Goal: Task Accomplishment & Management: Use online tool/utility

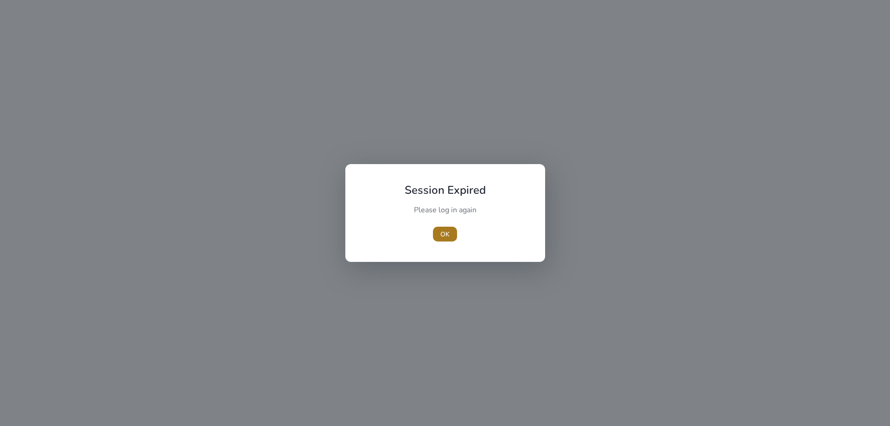
click at [446, 236] on span "OK" at bounding box center [445, 235] width 9 height 10
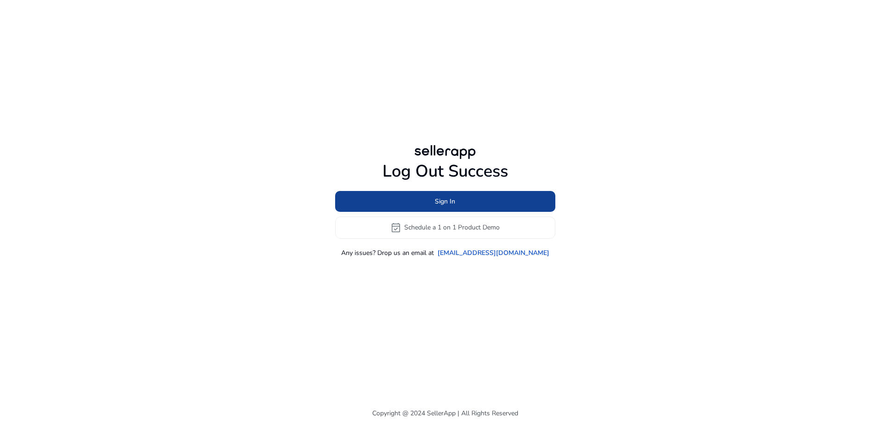
click at [457, 204] on span at bounding box center [445, 201] width 220 height 22
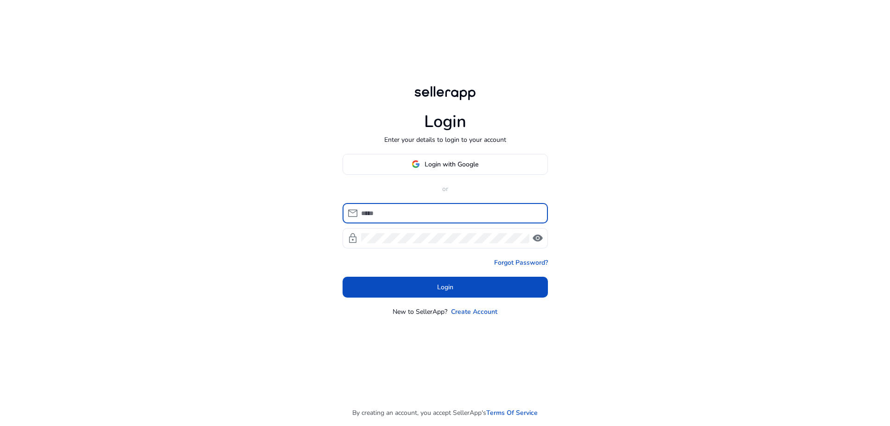
type input "**********"
click at [443, 166] on span "Login with Google" at bounding box center [452, 165] width 54 height 10
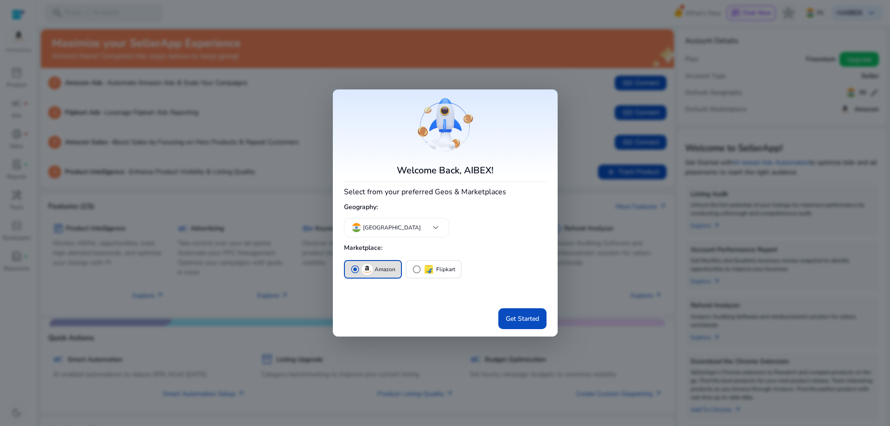
click at [374, 268] on div "radio_button_checked Amazon" at bounding box center [373, 269] width 45 height 11
click at [527, 318] on span "Get Started" at bounding box center [522, 319] width 33 height 10
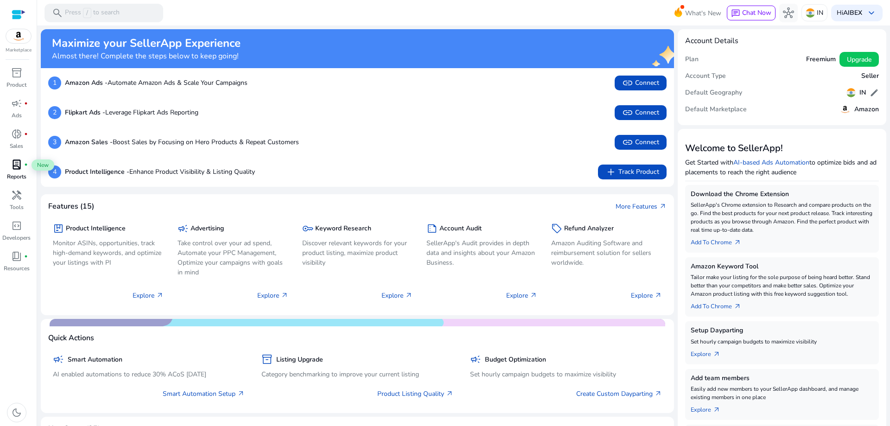
click at [13, 164] on span "lab_profile" at bounding box center [16, 164] width 11 height 11
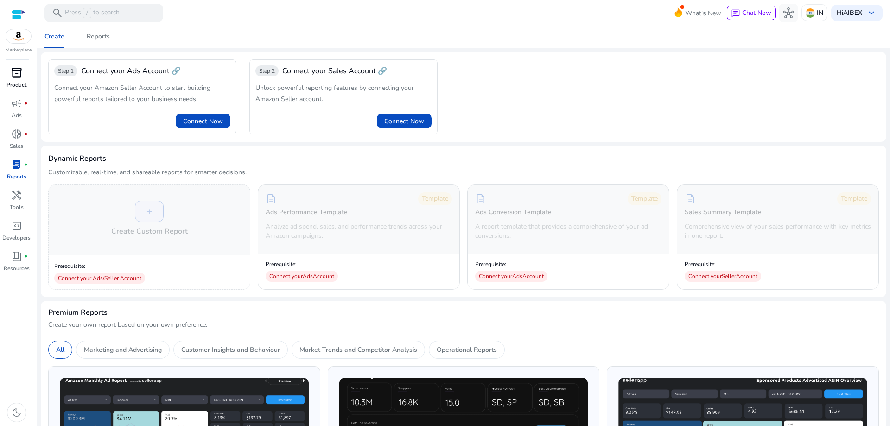
click at [15, 76] on span "inventory_2" at bounding box center [16, 72] width 11 height 11
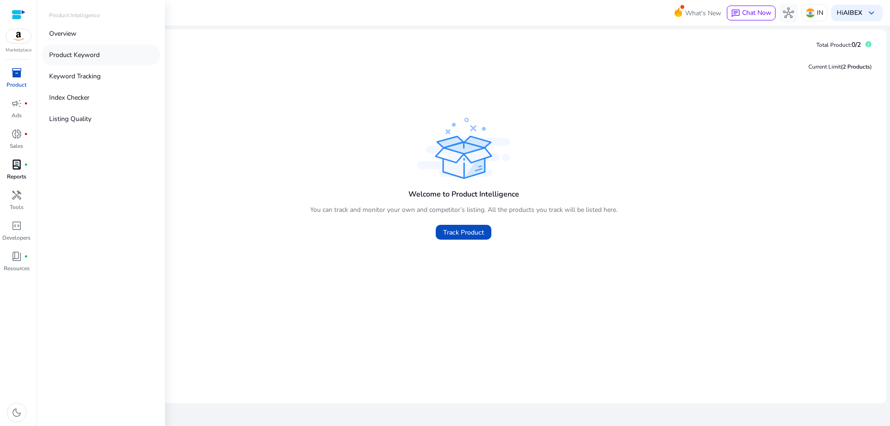
click at [80, 56] on p "Product Keyword" at bounding box center [74, 55] width 51 height 10
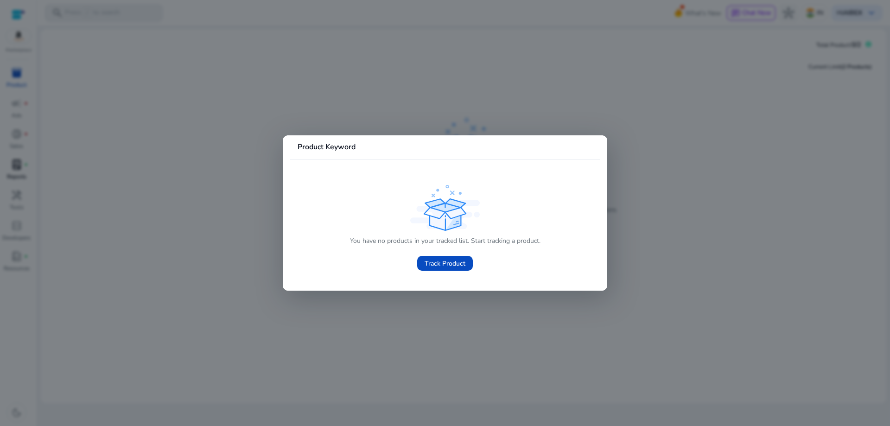
click at [83, 85] on div at bounding box center [445, 213] width 890 height 426
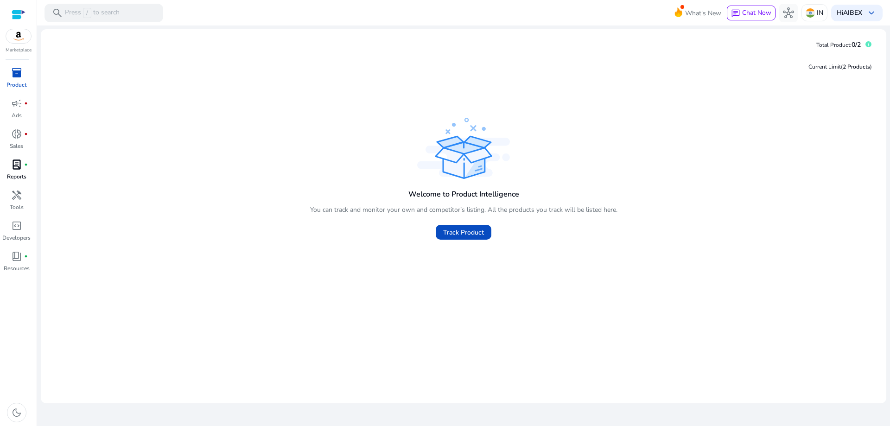
click at [21, 35] on img at bounding box center [18, 36] width 25 height 14
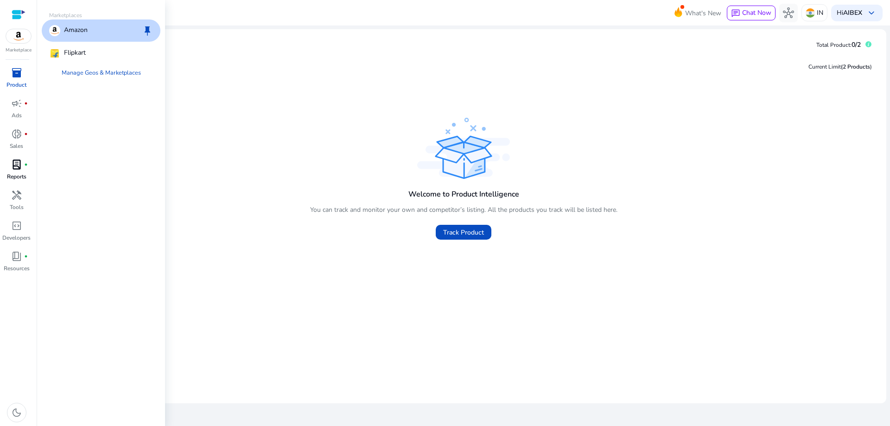
click at [16, 74] on span "inventory_2" at bounding box center [16, 72] width 11 height 11
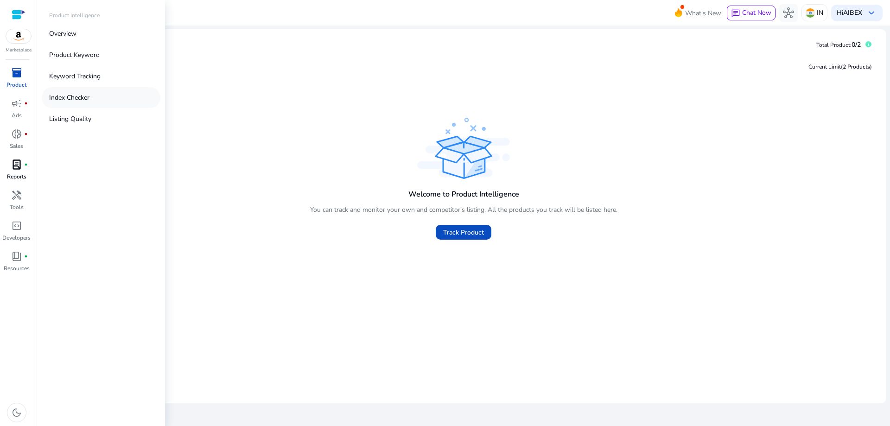
click at [87, 99] on p "Index Checker" at bounding box center [69, 98] width 40 height 10
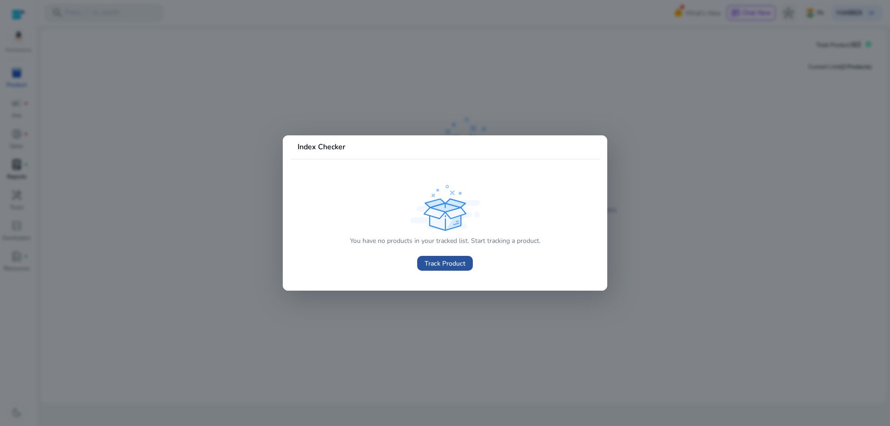
drag, startPoint x: 457, startPoint y: 263, endPoint x: 451, endPoint y: 263, distance: 6.0
click at [454, 263] on span "Track Product" at bounding box center [445, 264] width 41 height 10
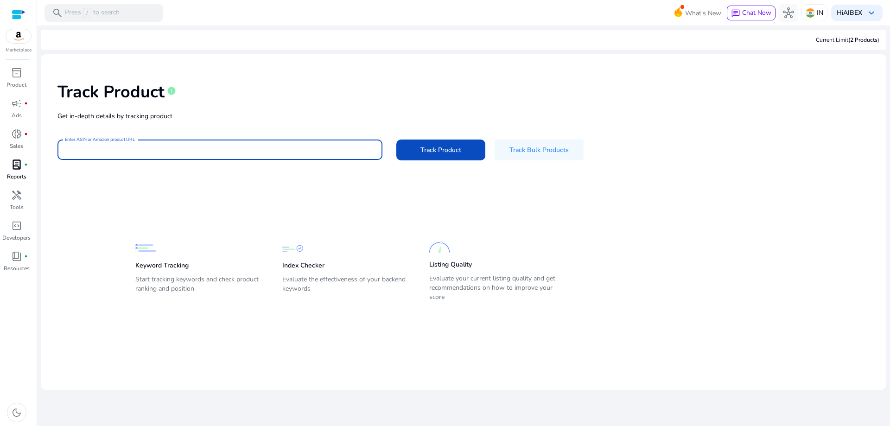
click at [250, 149] on input "Enter ASIN or Amazon product URL" at bounding box center [220, 150] width 310 height 10
click at [319, 106] on div "Track Product info" at bounding box center [464, 90] width 812 height 38
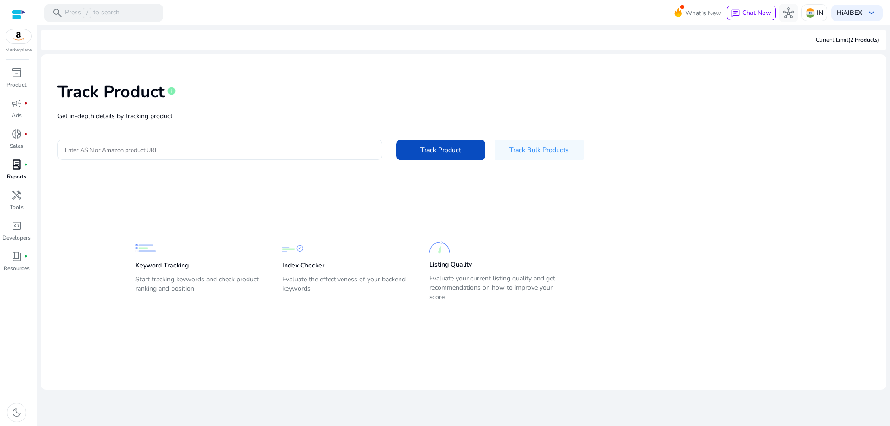
click at [204, 146] on input "Enter ASIN or Amazon product URL" at bounding box center [220, 150] width 310 height 10
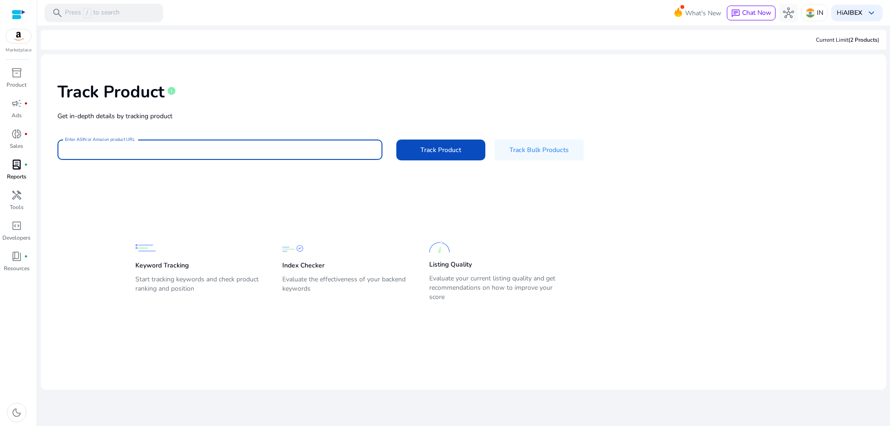
paste input "**********"
type input "**********"
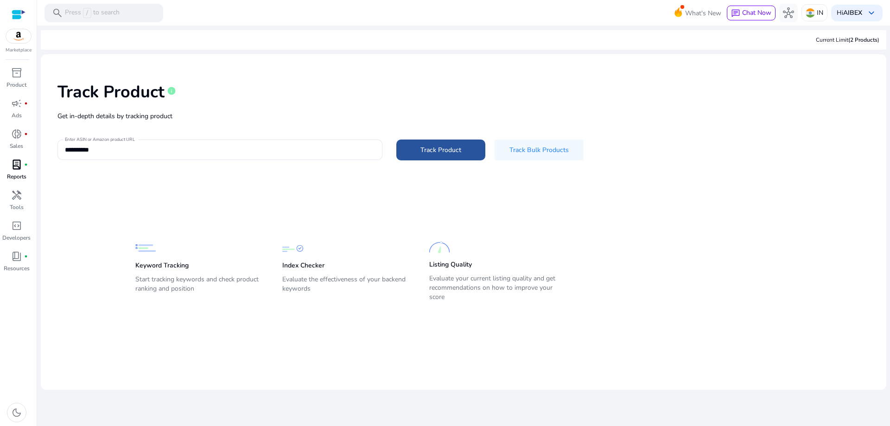
click at [439, 153] on span "Track Product" at bounding box center [441, 150] width 41 height 10
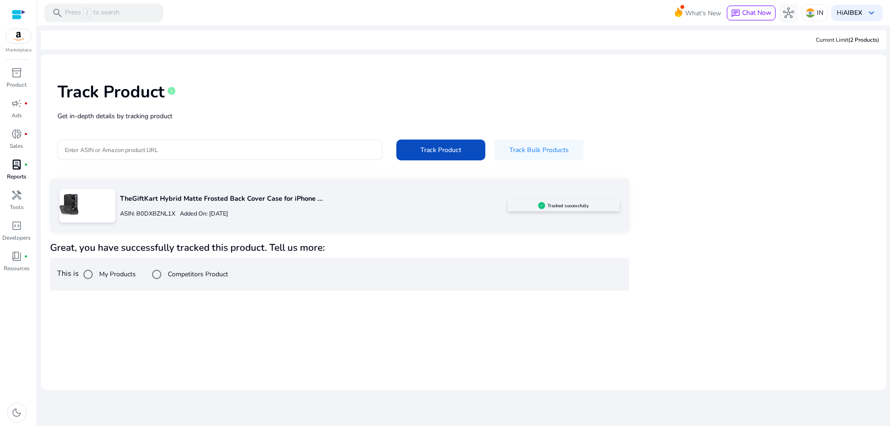
click at [165, 210] on p "ASIN: B0DXBZNL1X" at bounding box center [147, 214] width 55 height 9
click at [543, 203] on img at bounding box center [541, 205] width 7 height 7
click at [220, 198] on p "TheGiftKart Hybrid Matte Frosted Back Cover Case for iPhone ..." at bounding box center [314, 199] width 388 height 10
click at [544, 205] on img at bounding box center [541, 205] width 7 height 7
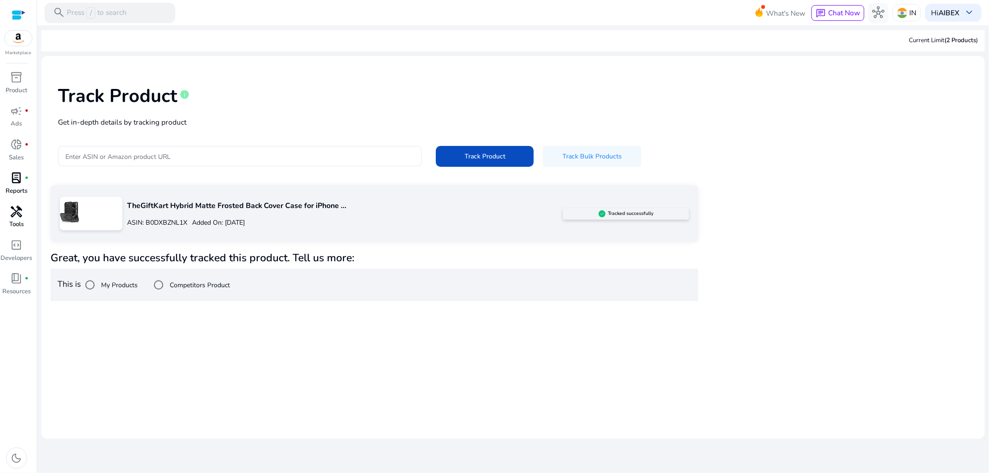
click at [19, 216] on span "handyman" at bounding box center [17, 212] width 12 height 12
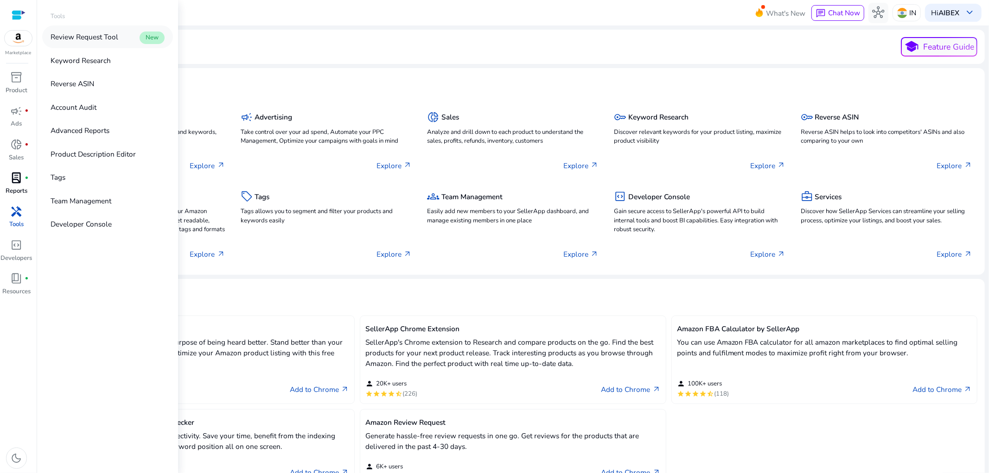
click at [96, 40] on p "Review Request Tool" at bounding box center [85, 37] width 68 height 11
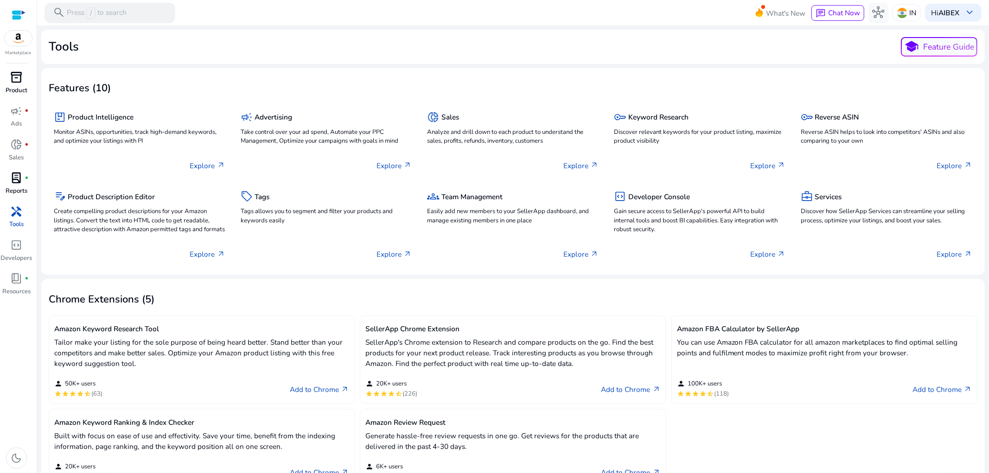
click at [14, 83] on span "inventory_2" at bounding box center [17, 77] width 12 height 12
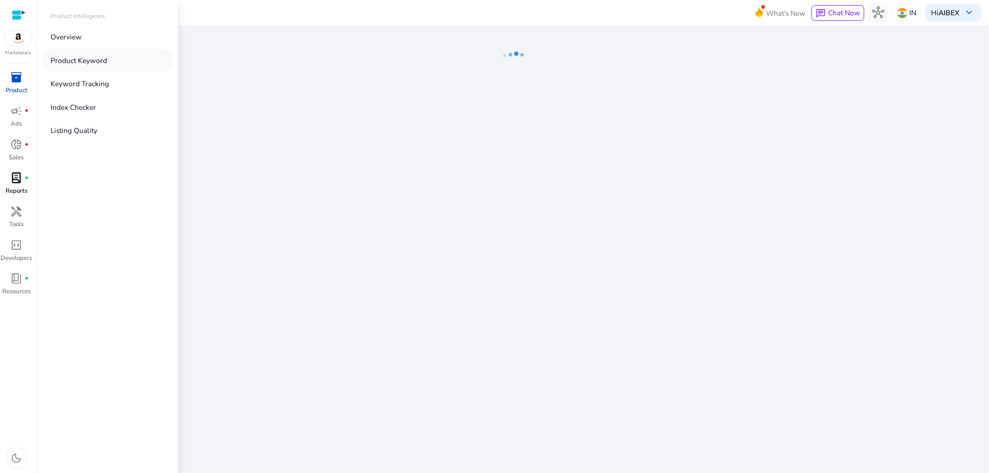
click at [91, 59] on p "Product Keyword" at bounding box center [79, 60] width 57 height 11
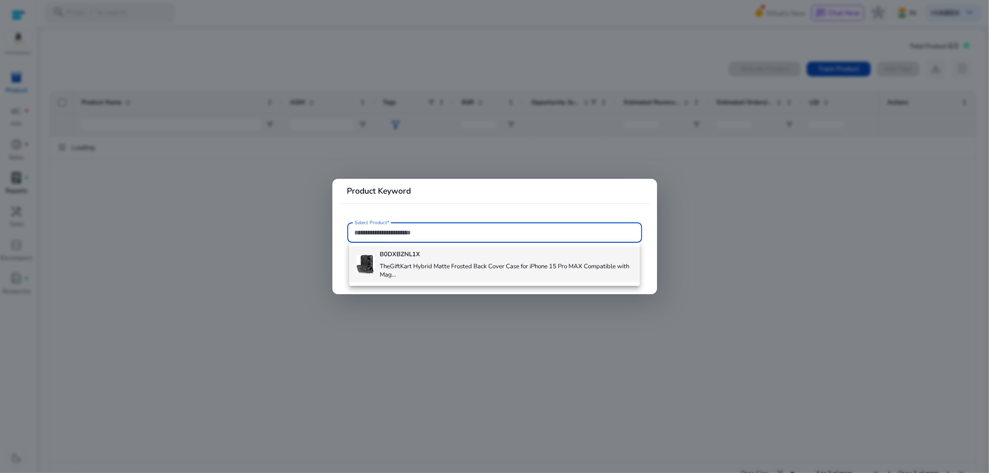
click at [409, 262] on div "B0DXBZNL1X TheGiftKart Hybrid Matte Frosted Back Cover Case for iPhone 15 Pro M…" at bounding box center [506, 265] width 253 height 36
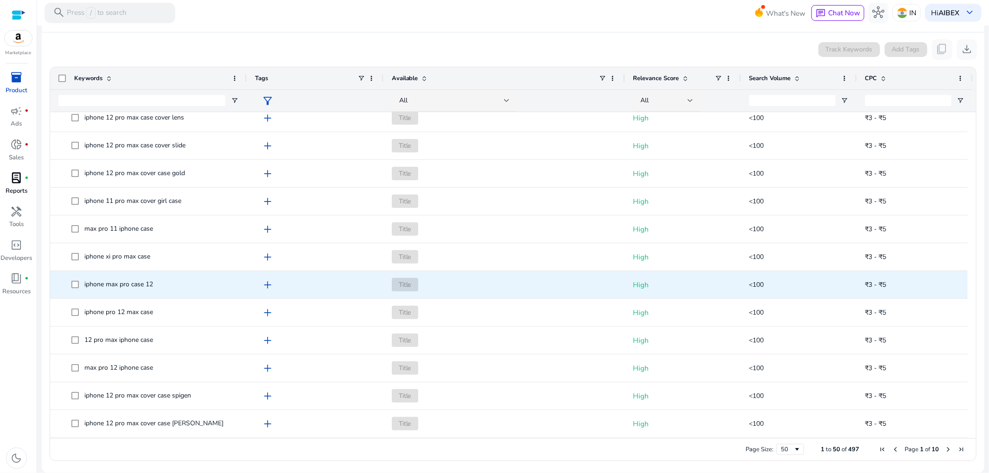
scroll to position [1013, 0]
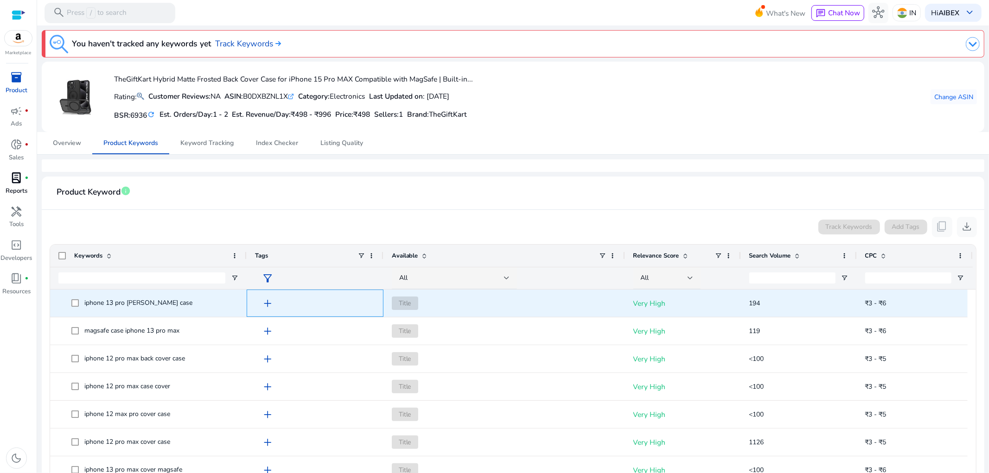
click at [269, 304] on span "add" at bounding box center [268, 304] width 12 height 12
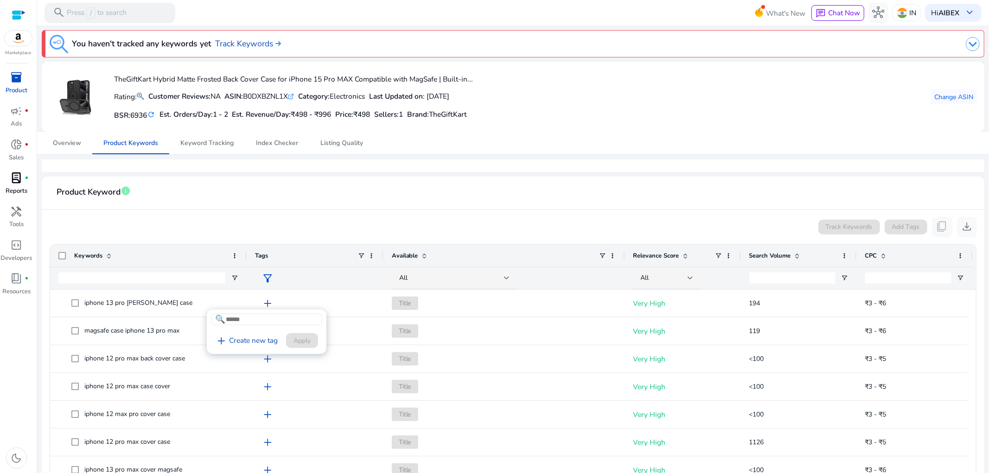
click at [339, 191] on div at bounding box center [494, 236] width 989 height 473
click at [210, 148] on span "Keyword Tracking" at bounding box center [206, 143] width 53 height 22
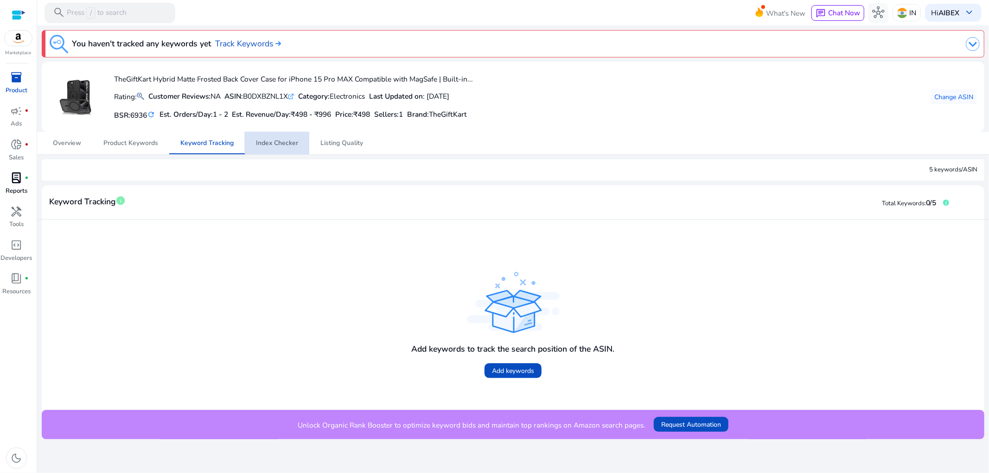
click at [275, 142] on span "Index Checker" at bounding box center [277, 143] width 42 height 6
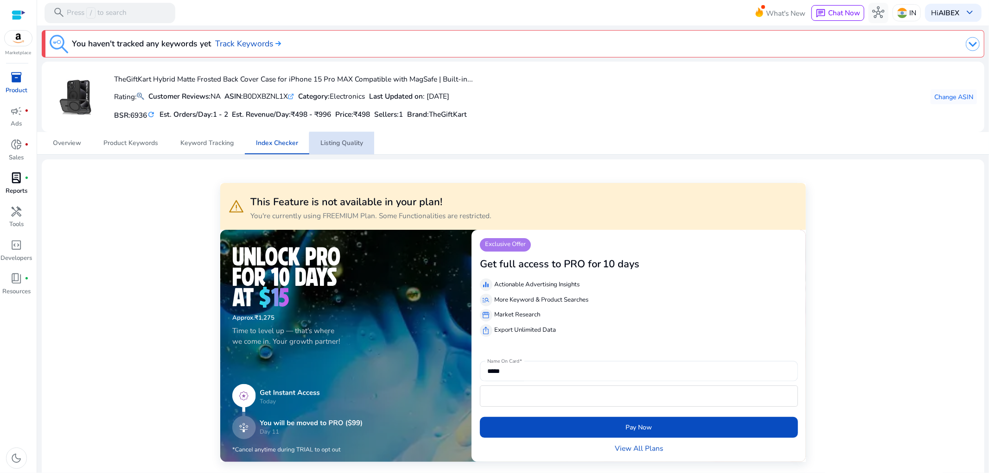
click at [347, 144] on span "Listing Quality" at bounding box center [341, 143] width 43 height 6
click at [133, 147] on span "Product Keywords" at bounding box center [130, 143] width 55 height 6
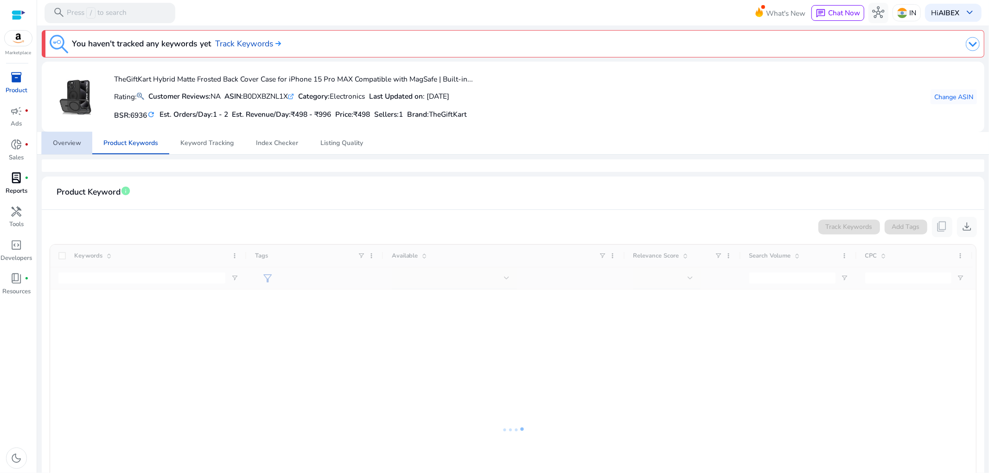
click at [74, 144] on span "Overview" at bounding box center [67, 143] width 28 height 6
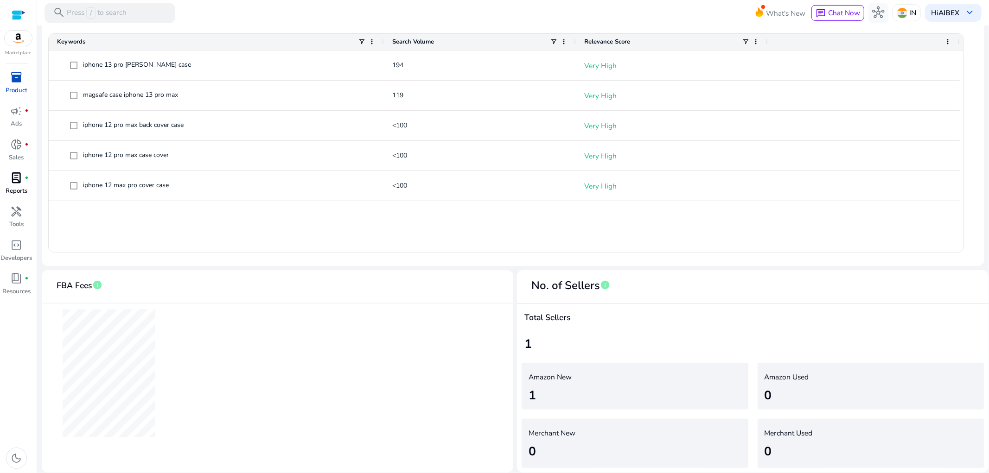
click at [116, 426] on div at bounding box center [109, 374] width 105 height 140
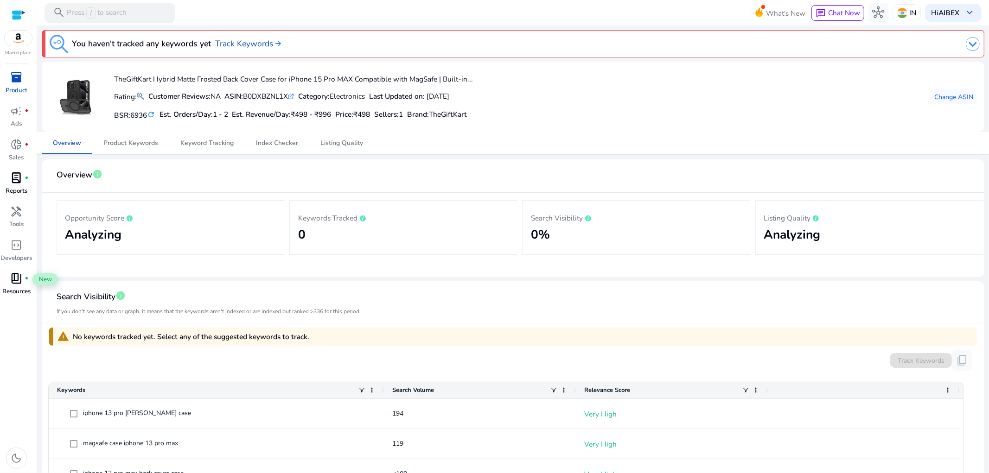
click at [19, 278] on span "book_4" at bounding box center [17, 279] width 12 height 12
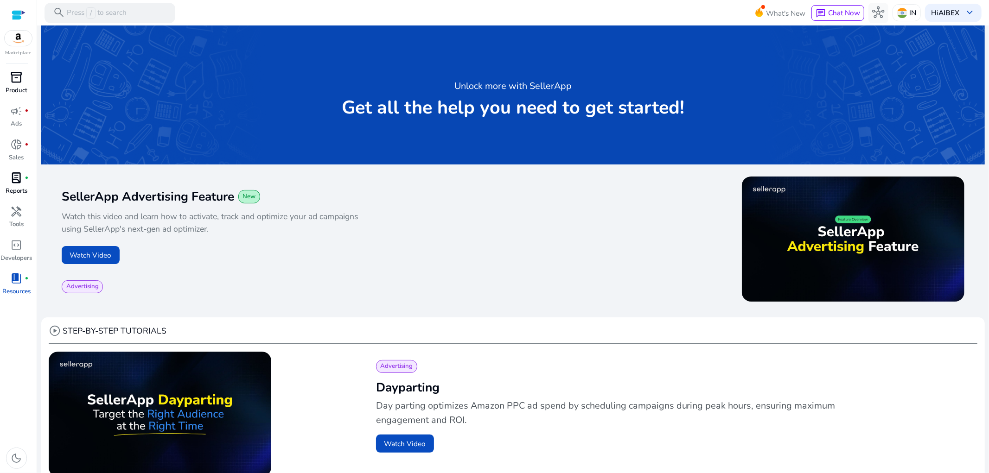
click at [18, 90] on p "Product" at bounding box center [17, 90] width 22 height 9
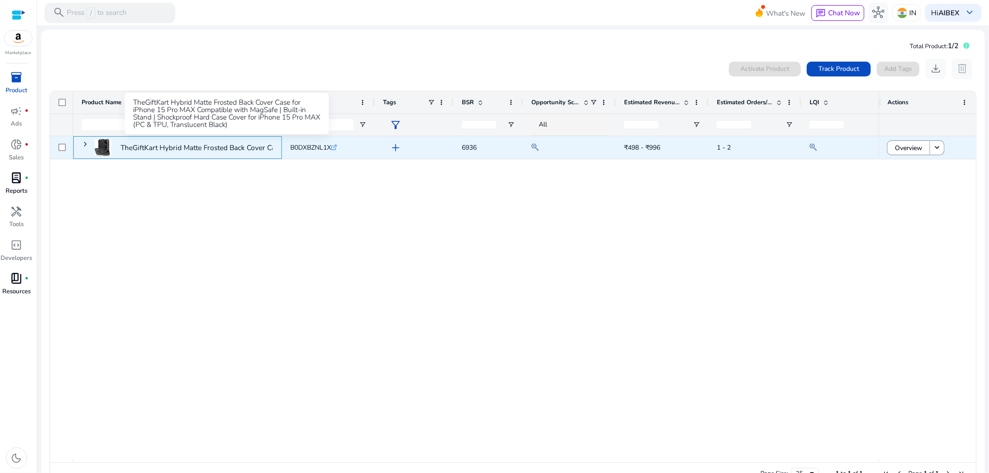
click at [200, 147] on p "TheGiftKart Hybrid Matte Frosted Back Cover Case for iPhone 15..." at bounding box center [227, 147] width 213 height 19
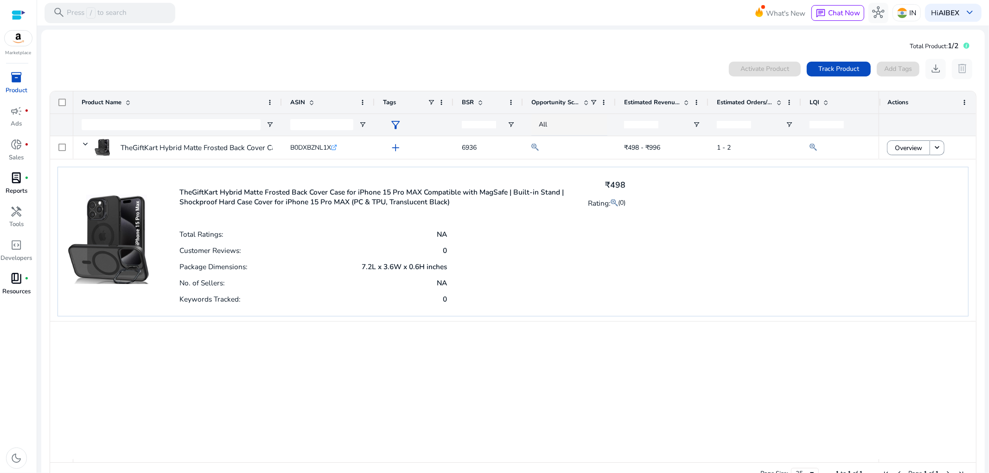
click at [615, 183] on h4 "₹498" at bounding box center [607, 185] width 38 height 10
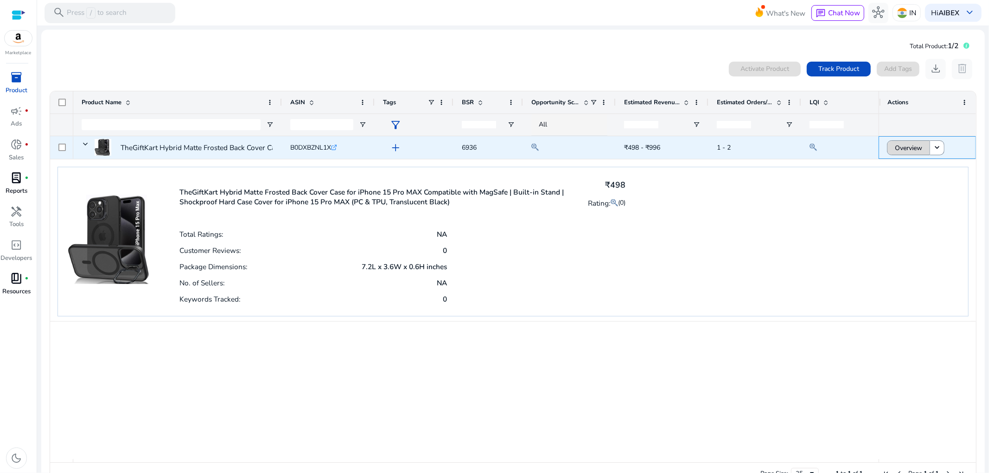
click at [890, 147] on span "Overview" at bounding box center [908, 148] width 27 height 19
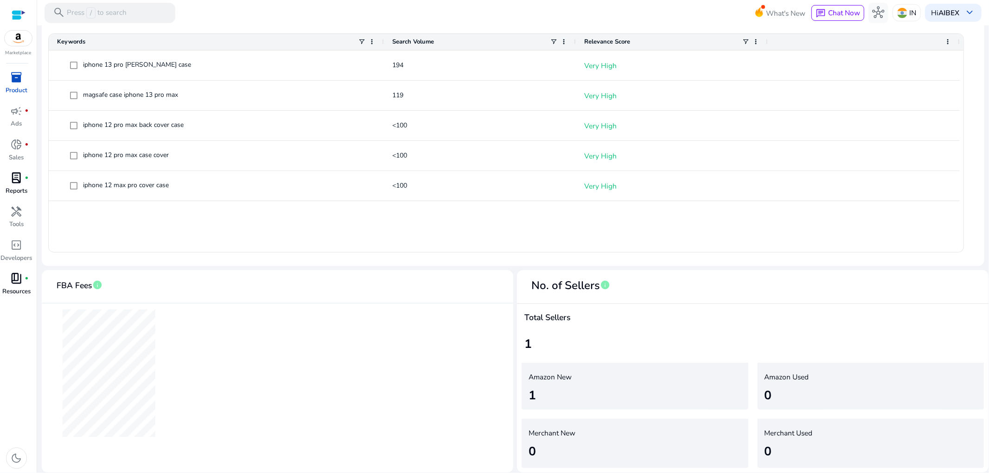
scroll to position [297, 0]
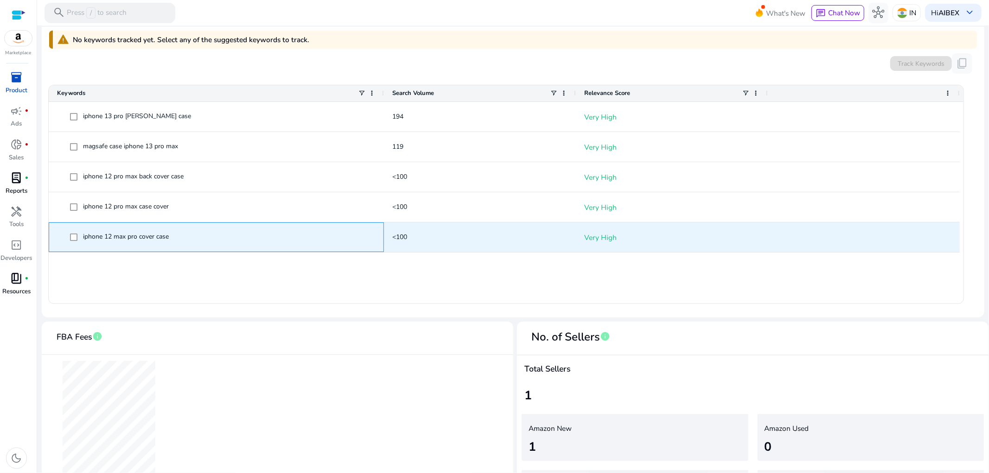
click at [169, 238] on span "iphone 12 max pro cover case" at bounding box center [126, 236] width 86 height 9
click at [485, 237] on span "<100" at bounding box center [479, 237] width 175 height 19
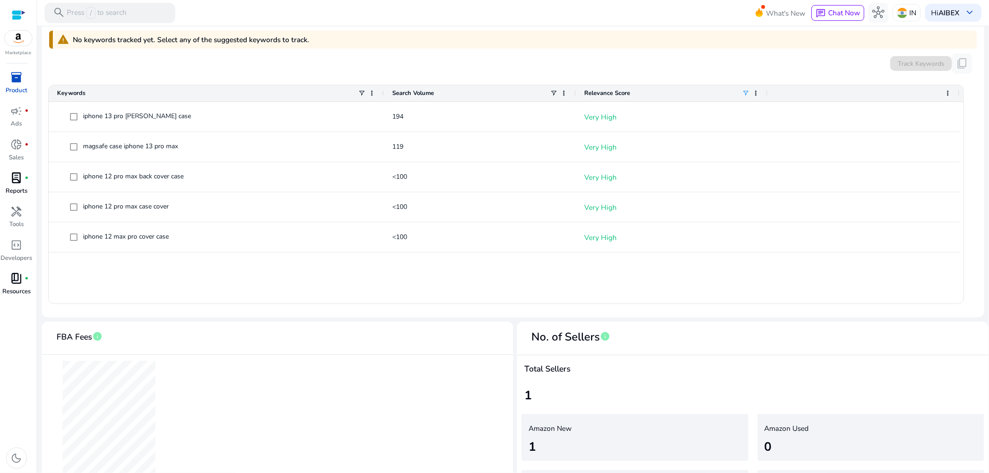
click at [746, 93] on span at bounding box center [745, 93] width 7 height 7
click at [757, 52] on div "warning No keywords tracked yet. Select any of the suggested keywords to track.…" at bounding box center [513, 168] width 928 height 284
click at [767, 13] on span "What's New" at bounding box center [785, 13] width 39 height 16
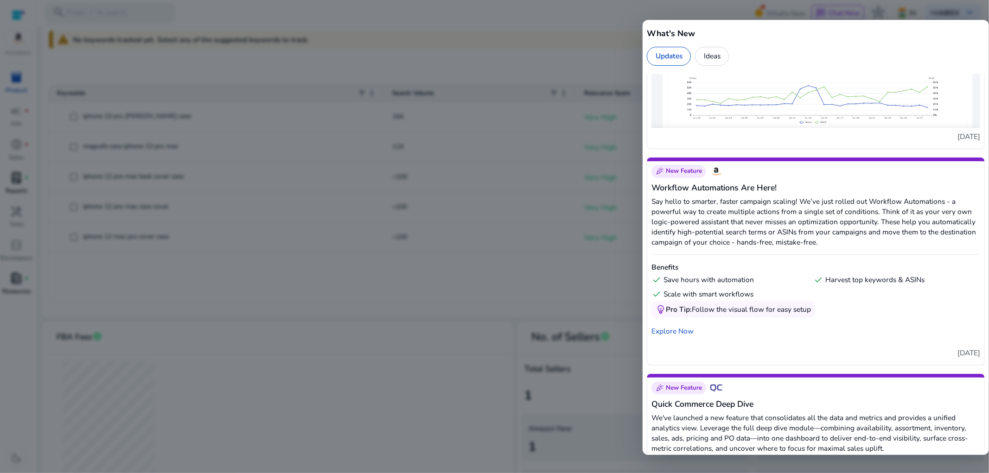
scroll to position [1030, 0]
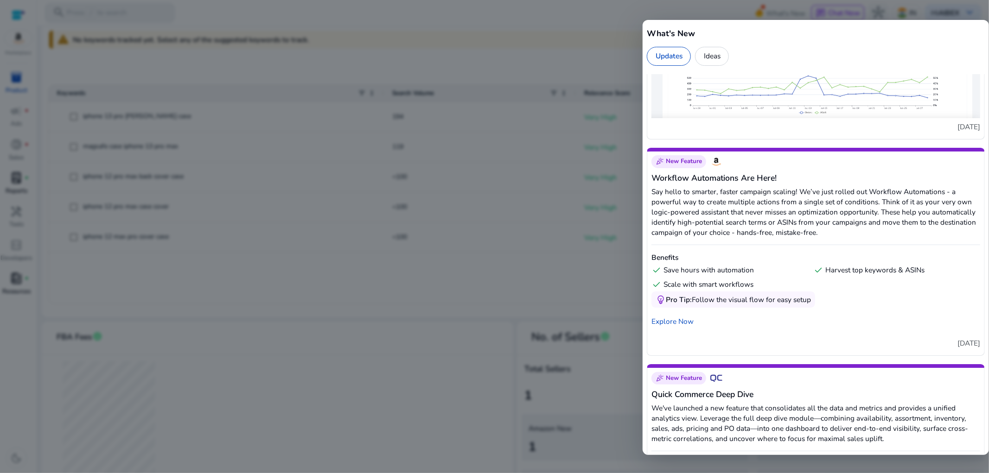
click at [604, 117] on div at bounding box center [494, 236] width 989 height 473
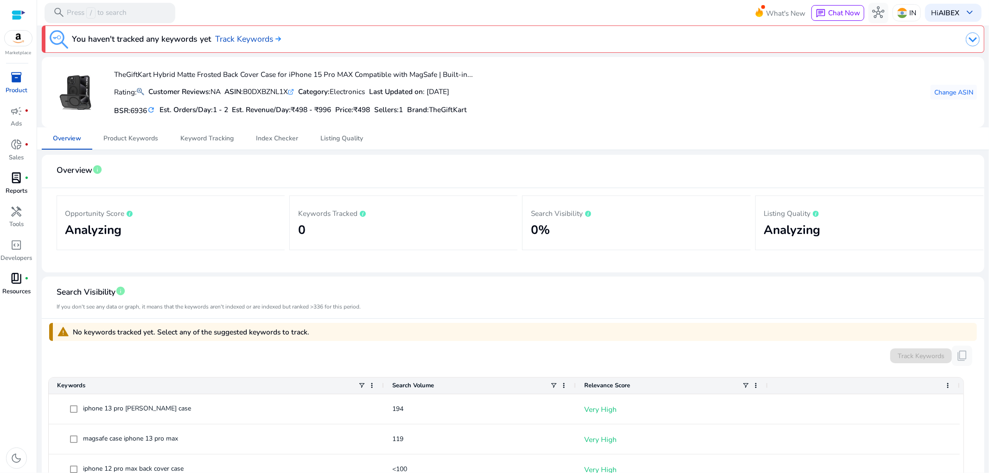
scroll to position [0, 0]
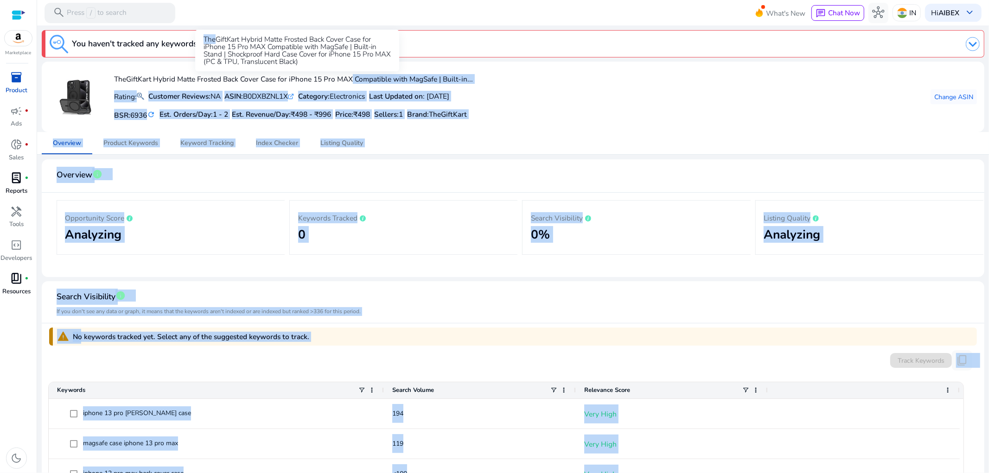
drag, startPoint x: 217, startPoint y: 39, endPoint x: 346, endPoint y: 77, distance: 135.0
click at [346, 77] on body "We recommend switching to desktop view for the best experience. Marketplace inv…" at bounding box center [494, 236] width 989 height 473
click at [675, 84] on div "TheGiftKart Hybrid Matte Frosted Back Cover Case for iPhone 15 Pro MAX Compatib…" at bounding box center [513, 97] width 928 height 56
click at [890, 127] on mat-card "TheGiftKart Hybrid Matte Frosted Back Cover Case for iPhone 15 Pro MAX Compatib…" at bounding box center [513, 97] width 943 height 70
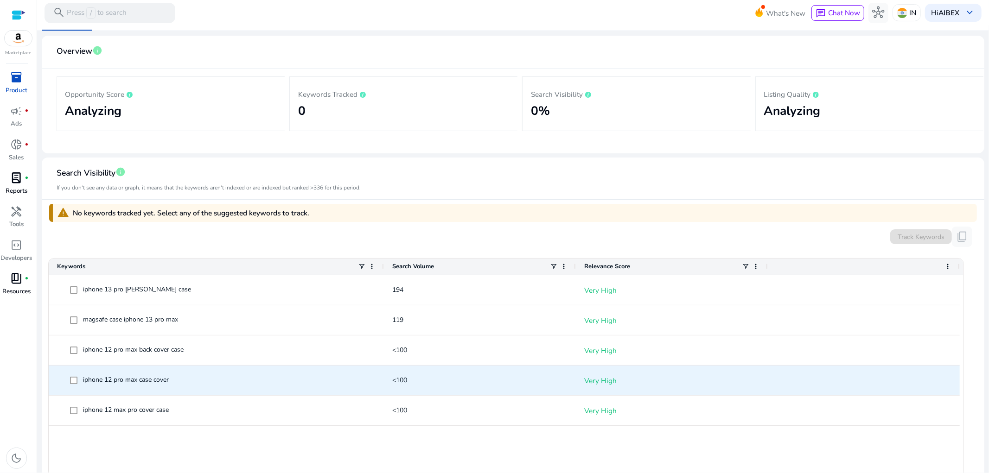
scroll to position [142, 0]
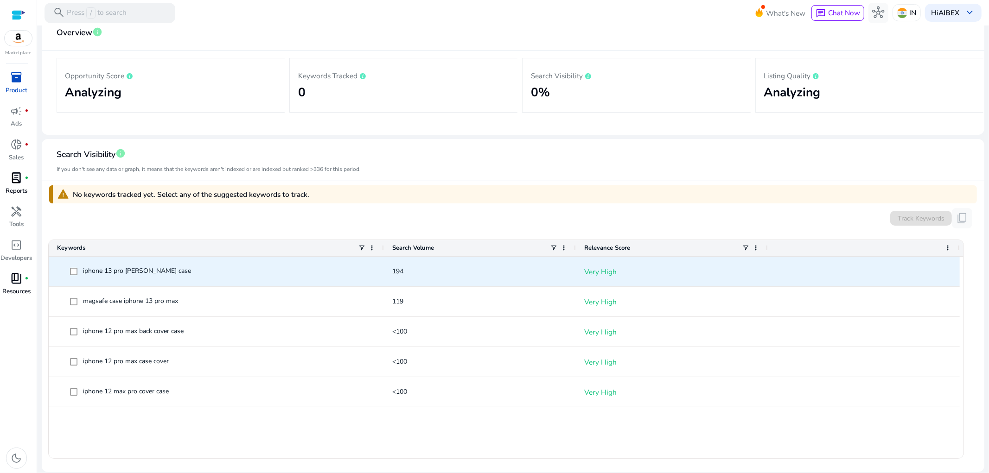
click at [72, 275] on span at bounding box center [76, 271] width 13 height 19
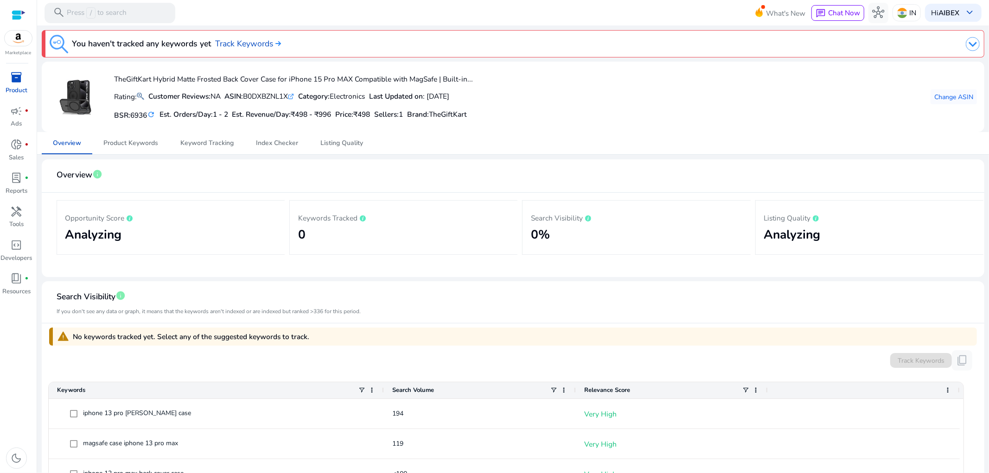
scroll to position [142, 0]
